Goal: Go to known website: Access a specific website the user already knows

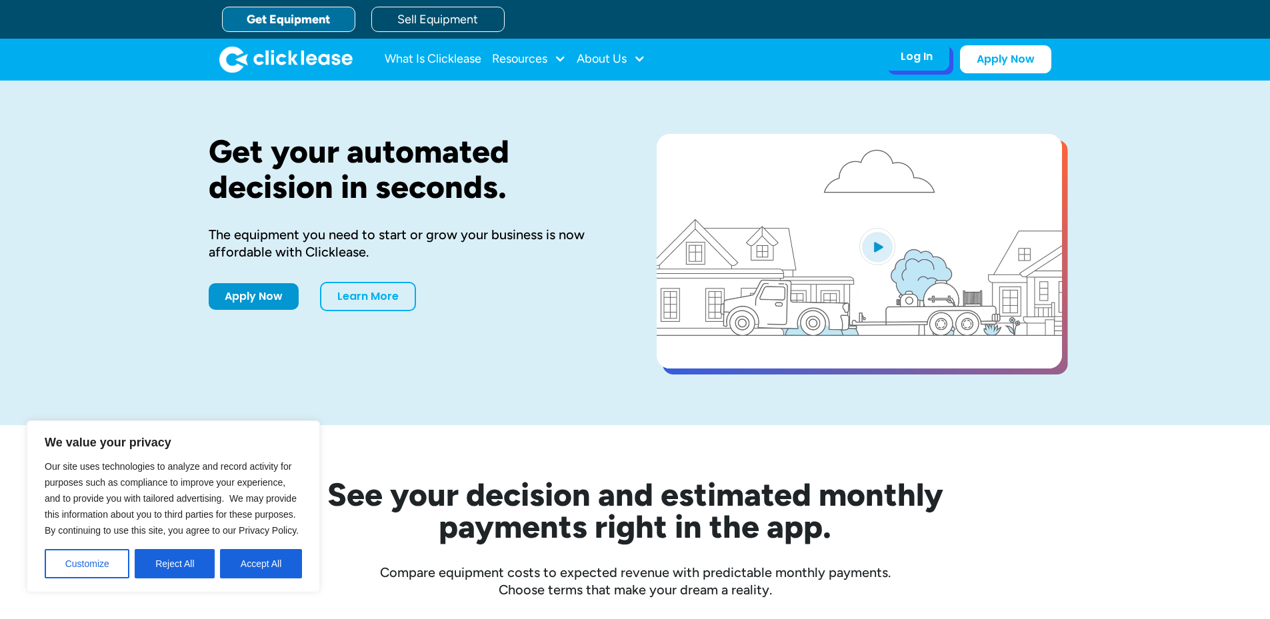
click at [912, 62] on div "Log In" at bounding box center [916, 56] width 32 height 13
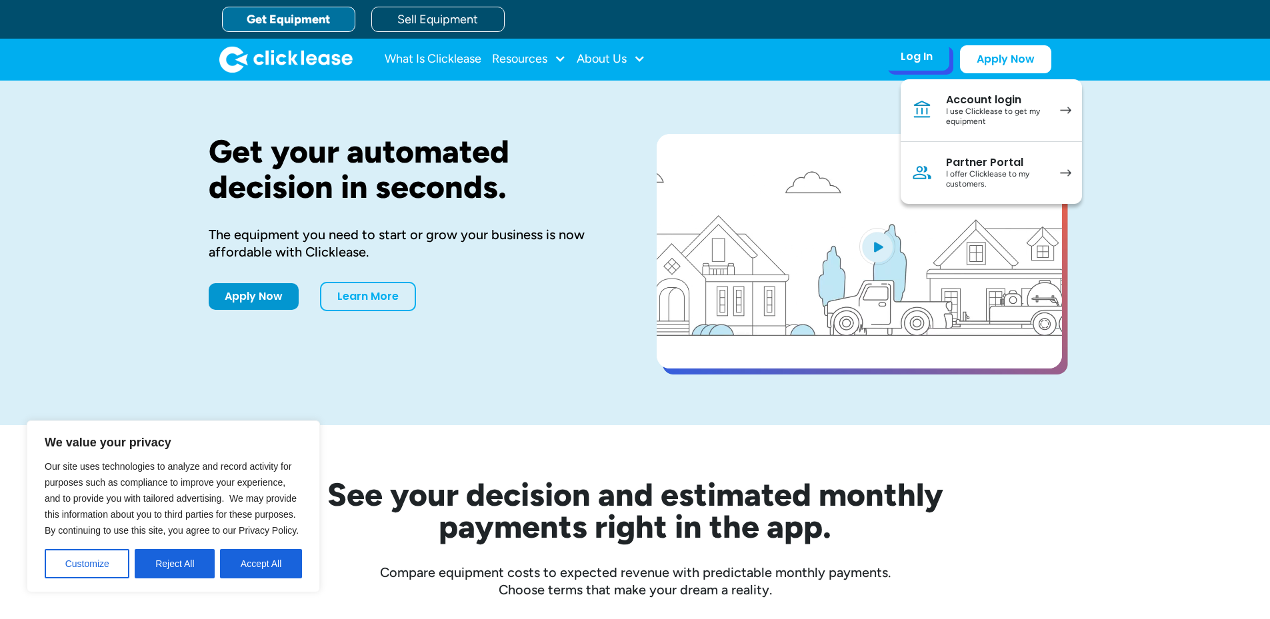
click at [976, 113] on div "I use Clicklease to get my equipment" at bounding box center [996, 117] width 101 height 21
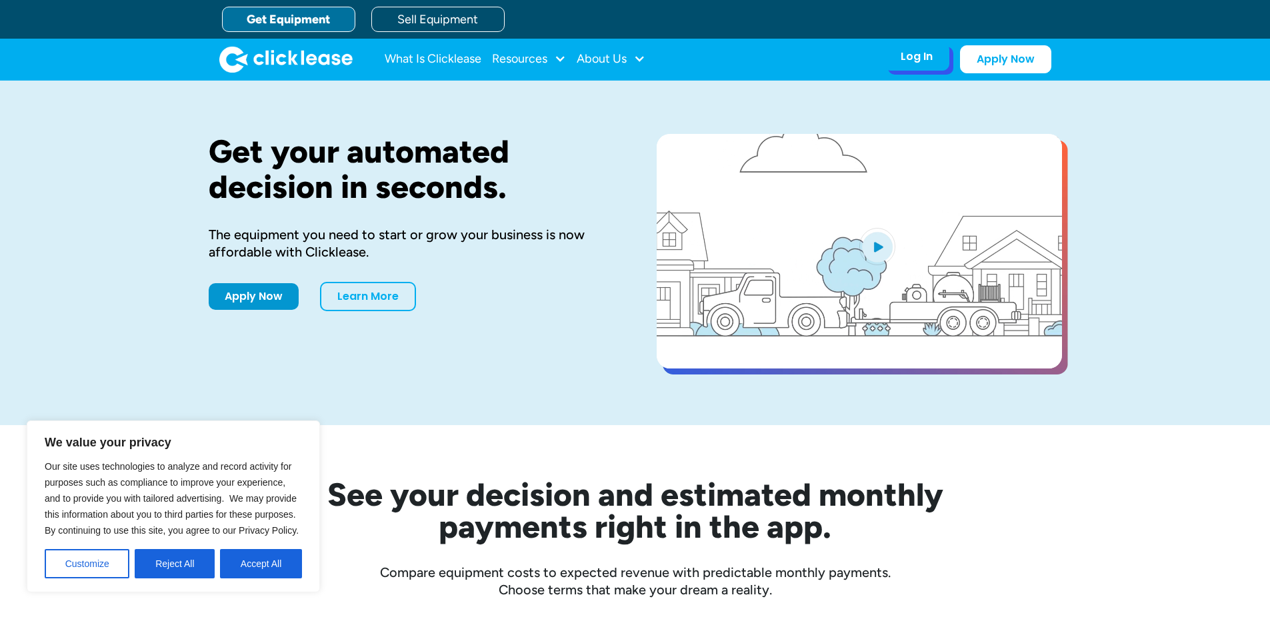
click at [921, 65] on div "Log In Account login I use Clicklease to get my equipment Partner Portal I offe…" at bounding box center [916, 57] width 65 height 28
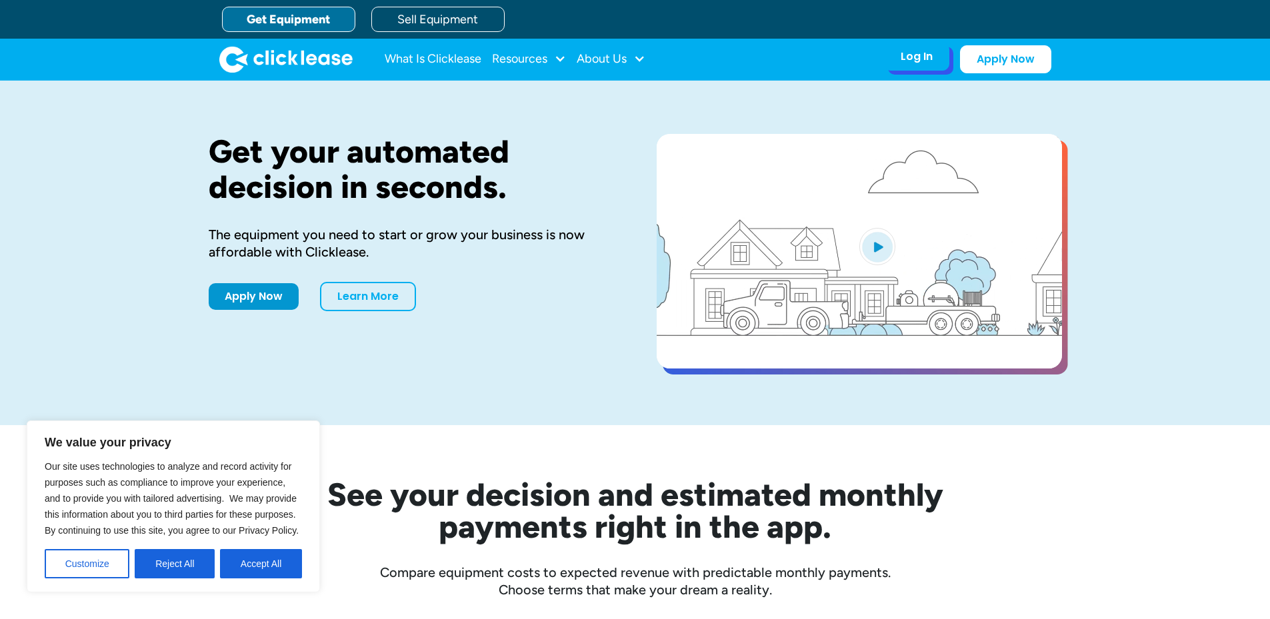
click at [914, 59] on div "Log In" at bounding box center [916, 56] width 32 height 13
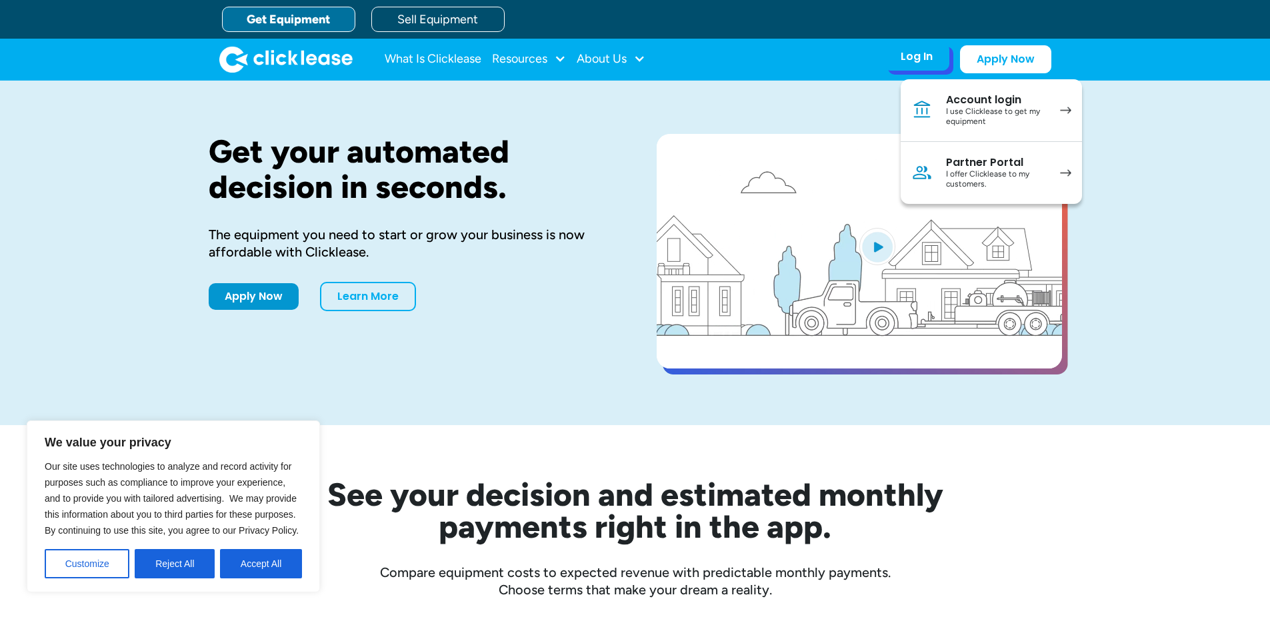
click at [980, 105] on div "Account login" at bounding box center [996, 99] width 101 height 13
